Goal: Navigation & Orientation: Find specific page/section

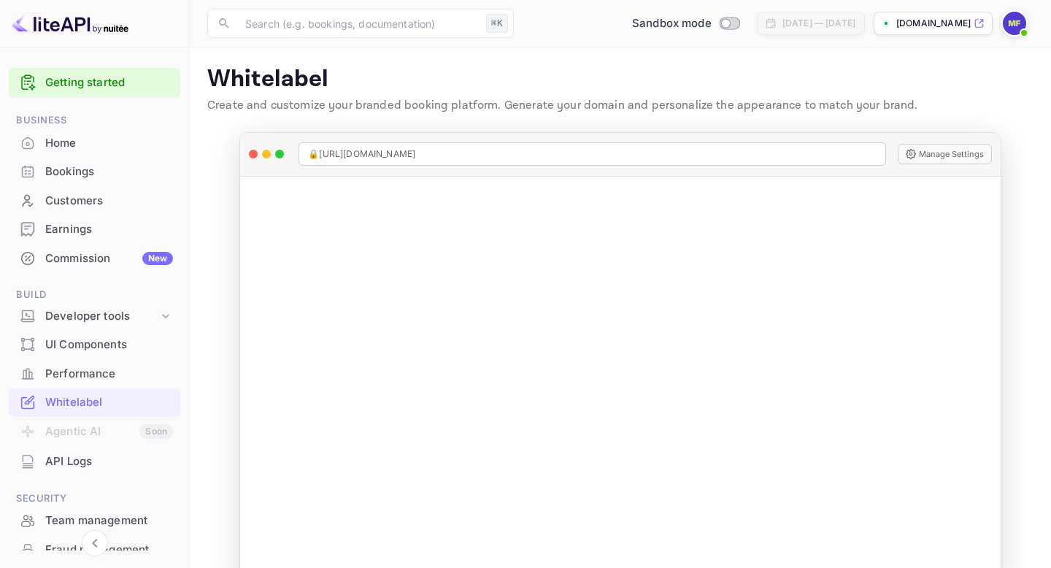
click at [1005, 19] on img at bounding box center [1013, 23] width 23 height 23
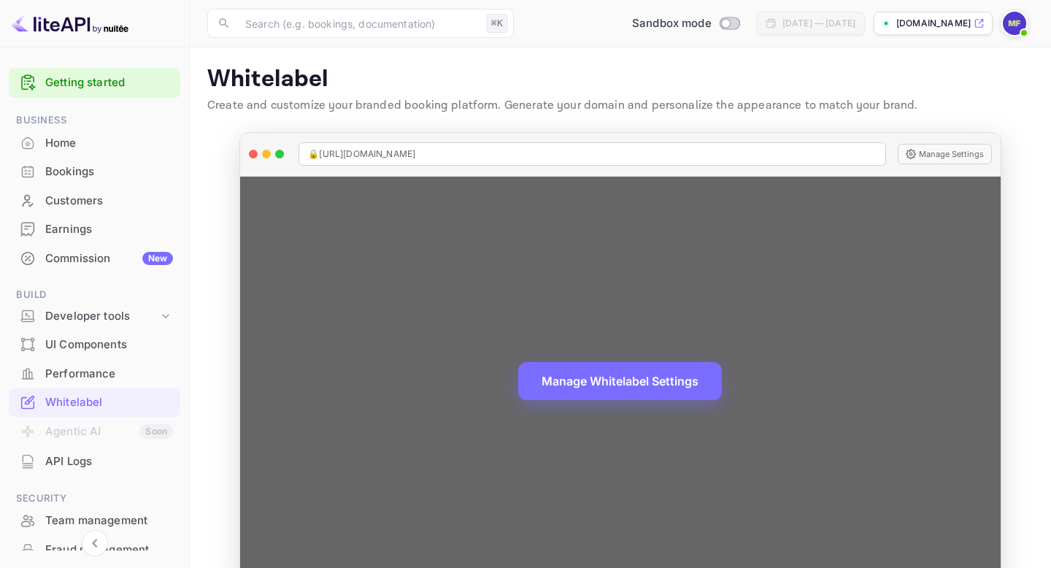
click at [527, 157] on div "🔒 https://bookingvibes.com" at bounding box center [591, 153] width 587 height 23
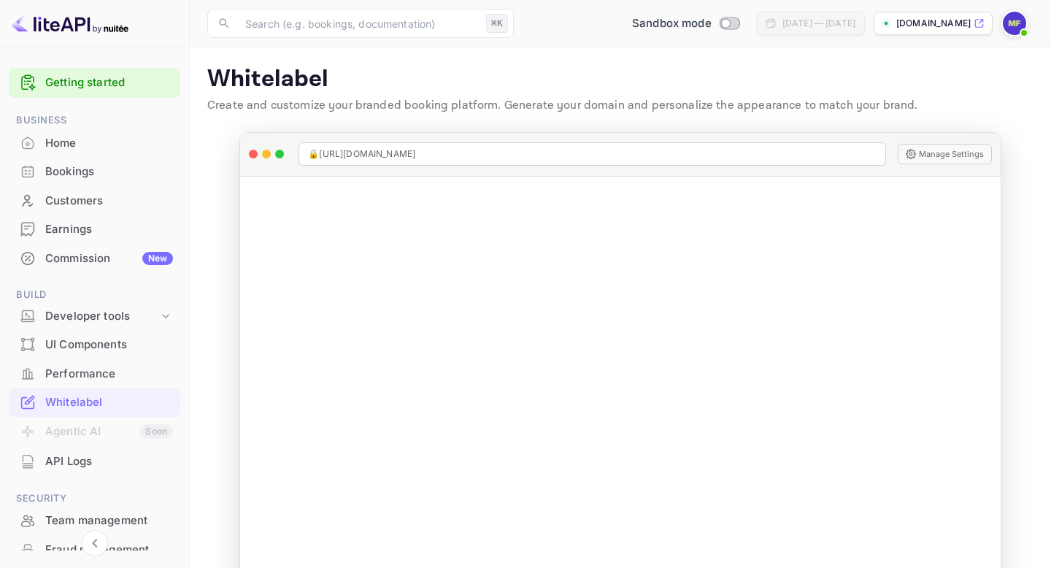
scroll to position [36, 0]
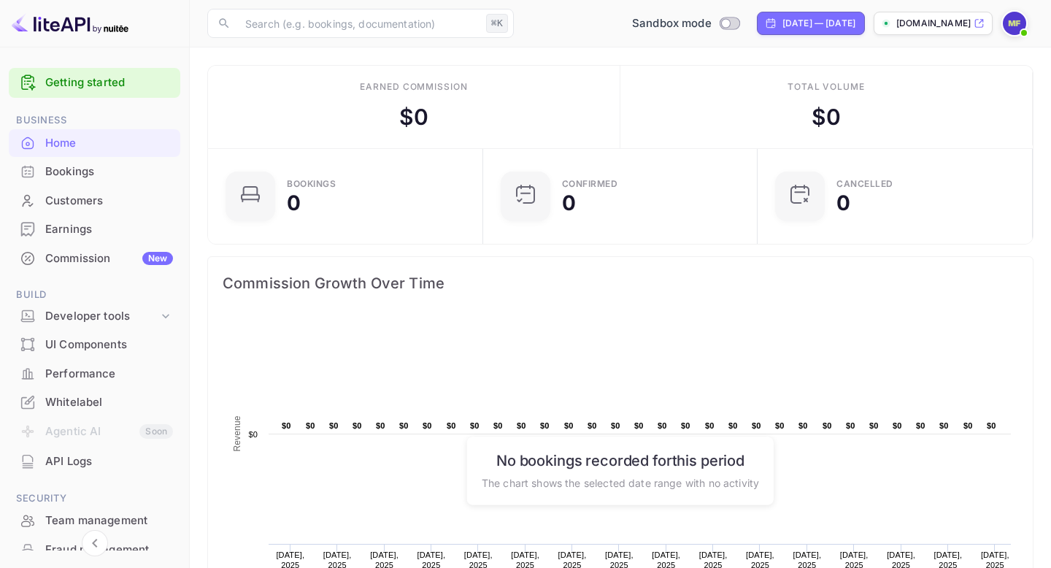
scroll to position [164, 0]
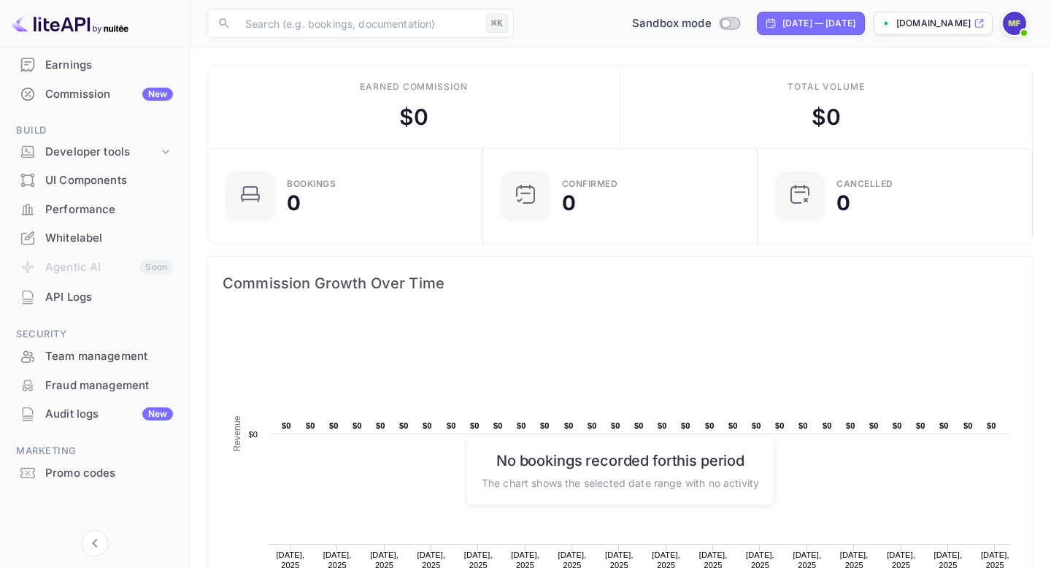
click at [99, 246] on div "Whitelabel" at bounding box center [94, 238] width 171 height 28
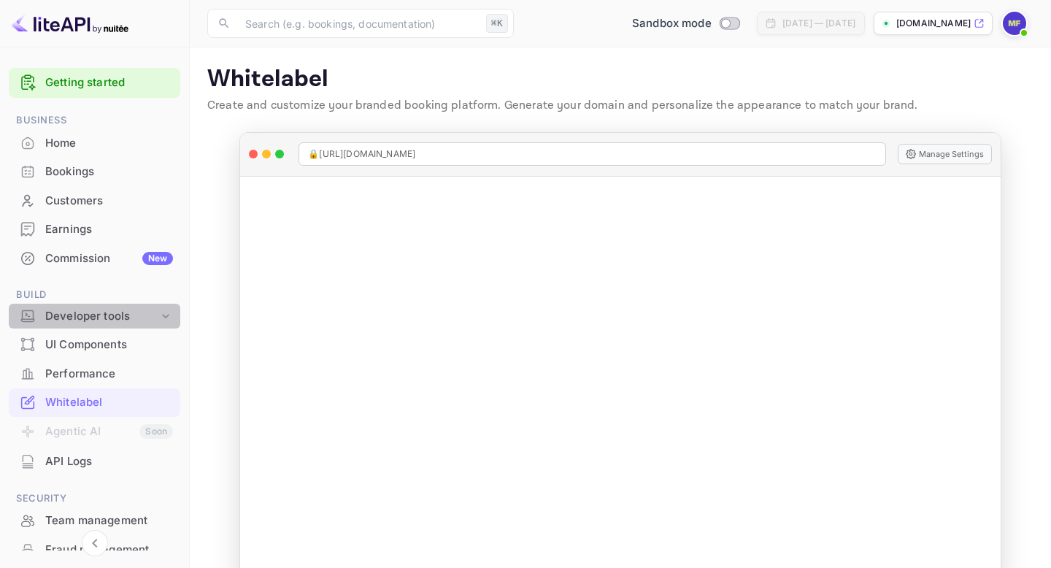
click at [100, 312] on div "Developer tools" at bounding box center [101, 316] width 113 height 17
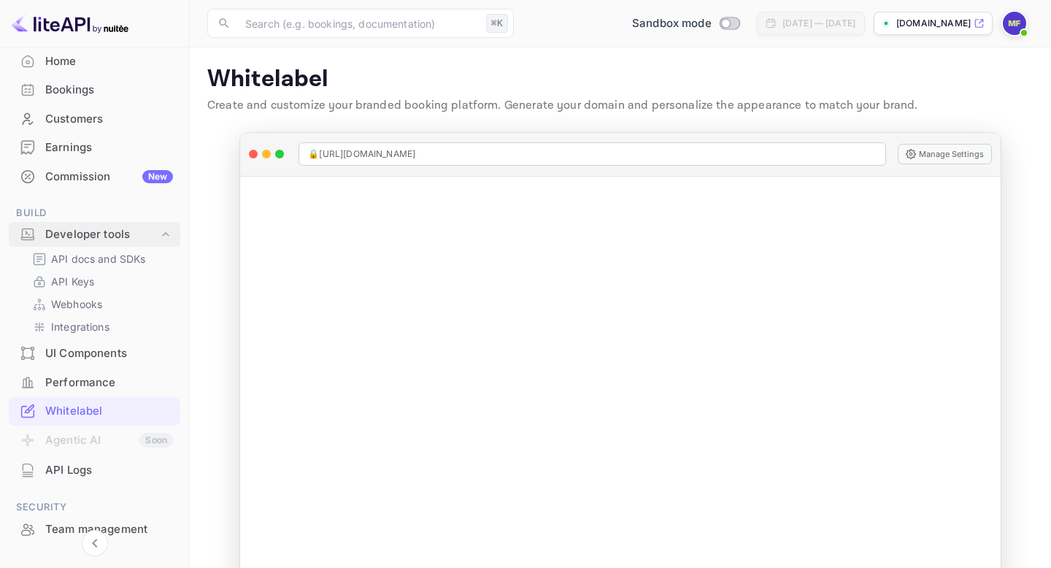
scroll to position [84, 0]
click at [99, 328] on p "Integrations" at bounding box center [80, 324] width 58 height 15
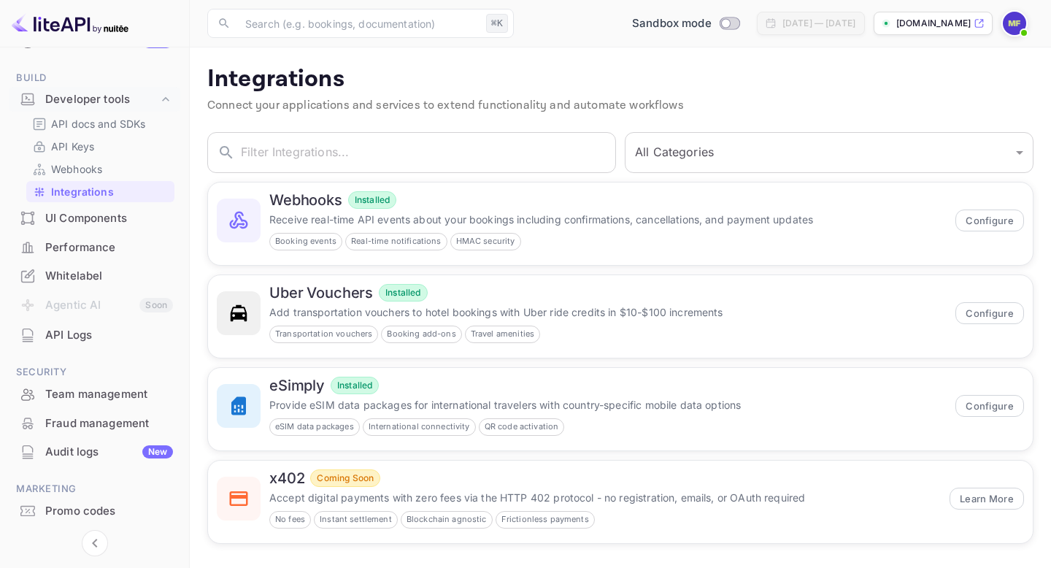
scroll to position [218, 0]
click at [90, 265] on div "Whitelabel" at bounding box center [94, 274] width 171 height 28
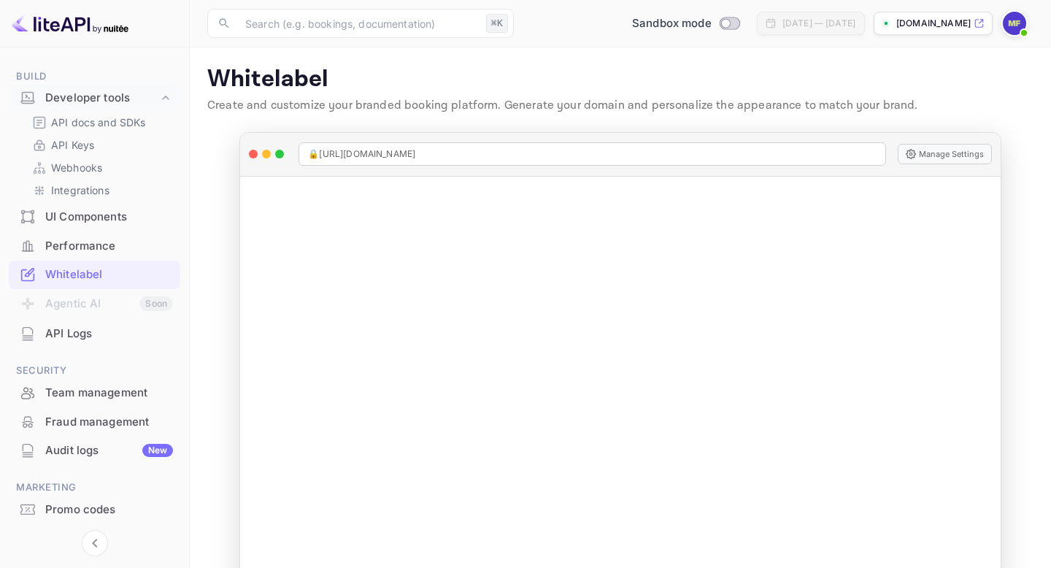
click at [100, 217] on div "UI Components" at bounding box center [109, 217] width 128 height 17
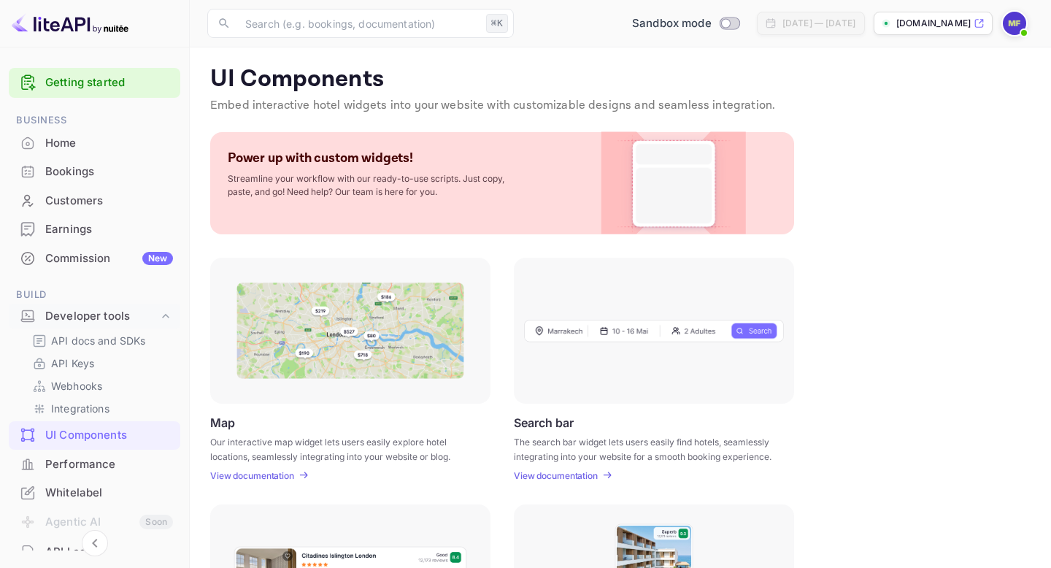
click at [85, 145] on div "Home" at bounding box center [109, 143] width 128 height 17
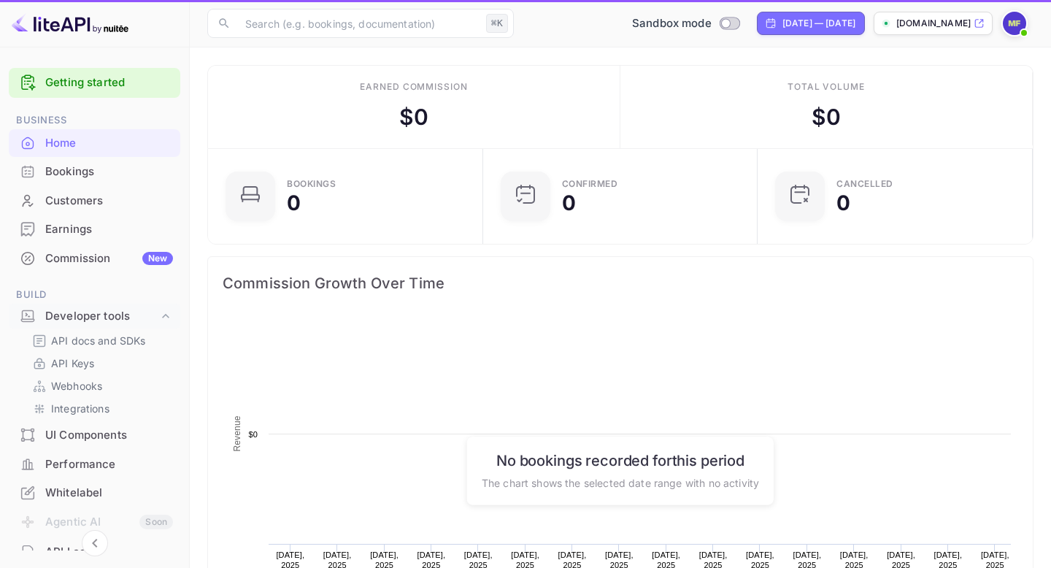
scroll to position [237, 266]
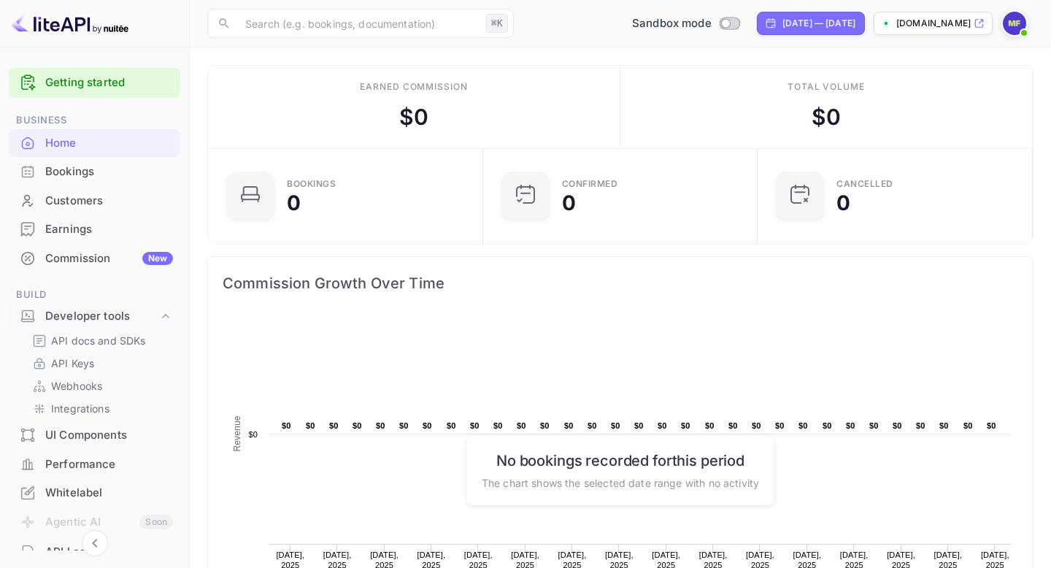
click at [983, 22] on icon at bounding box center [978, 23] width 11 height 10
